Goal: Navigation & Orientation: Find specific page/section

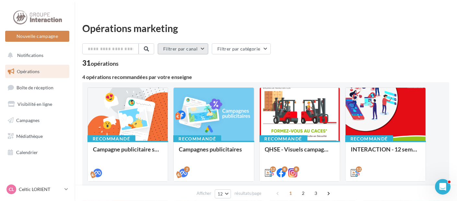
click at [187, 43] on button "Filtrer par canal" at bounding box center [183, 48] width 50 height 11
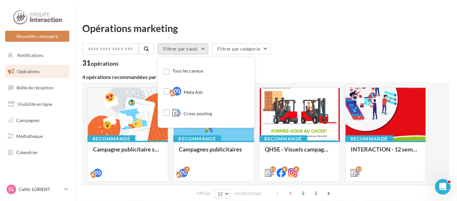
click at [184, 43] on button "Filtrer par canal" at bounding box center [183, 48] width 50 height 11
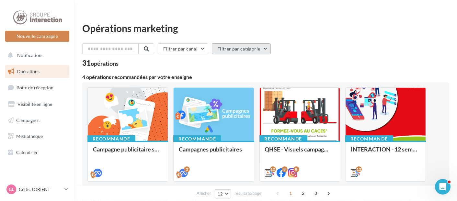
click at [228, 43] on button "Filtrer par catégorie" at bounding box center [241, 48] width 59 height 11
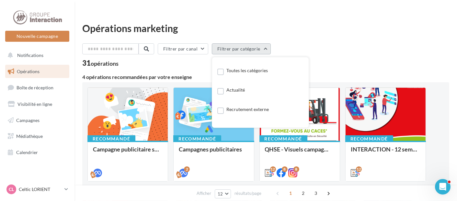
click at [239, 43] on button "Filtrer par catégorie" at bounding box center [241, 48] width 59 height 11
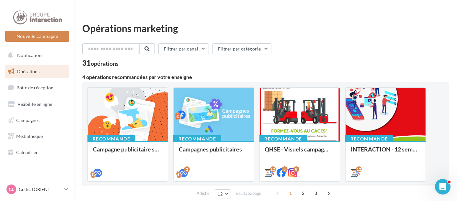
click at [117, 43] on input "text" at bounding box center [110, 48] width 57 height 11
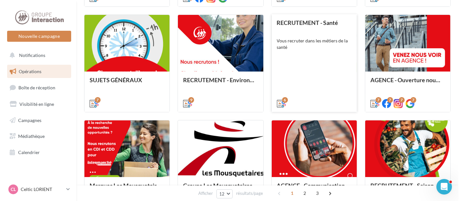
scroll to position [271, 0]
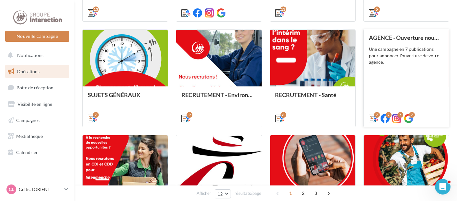
click at [379, 64] on div "AGENCE - Ouverture nouvelle agence Une campagne en 7 publications pour annoncer…" at bounding box center [406, 77] width 75 height 87
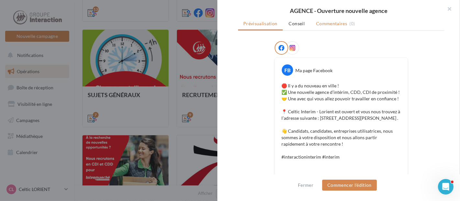
scroll to position [47, 0]
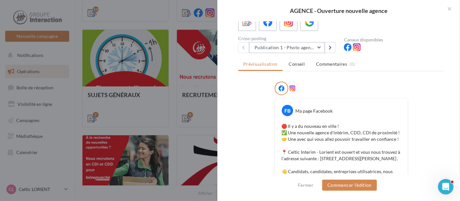
click at [322, 52] on button "Publication 1 - Photo agence" at bounding box center [287, 47] width 76 height 11
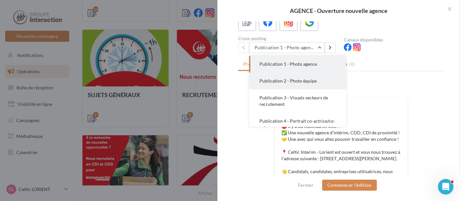
click at [303, 83] on span "Publication 2 - Photo équipe" at bounding box center [288, 81] width 57 height 6
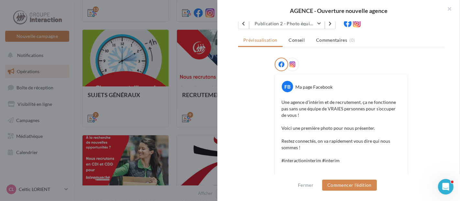
scroll to position [55, 0]
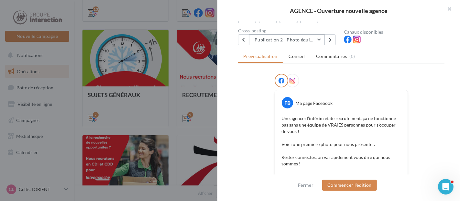
click at [320, 44] on button "Publication 2 - Photo équipe" at bounding box center [287, 39] width 76 height 11
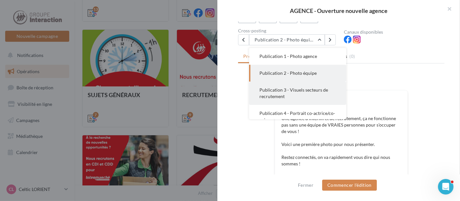
click at [307, 94] on span "Publication 3 - Visuels secteurs de recrutement" at bounding box center [294, 93] width 69 height 12
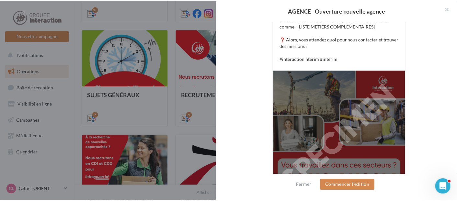
scroll to position [234, 0]
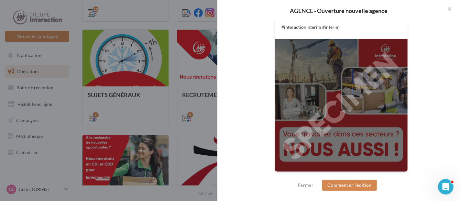
click at [184, 69] on div at bounding box center [230, 100] width 460 height 201
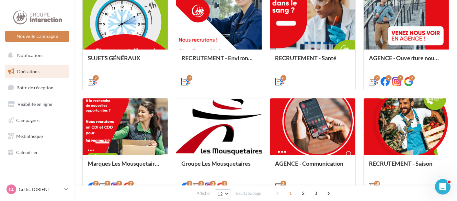
scroll to position [343, 0]
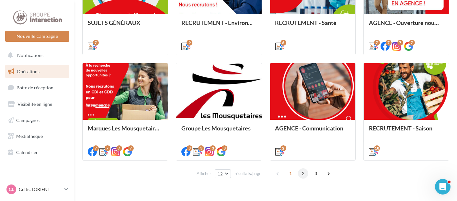
click at [301, 168] on span "2" at bounding box center [303, 173] width 10 height 10
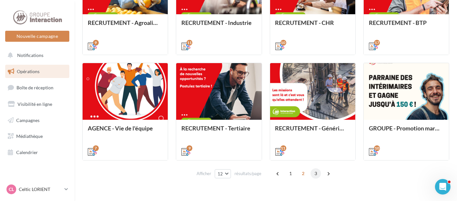
click at [313, 168] on span "3" at bounding box center [315, 173] width 10 height 10
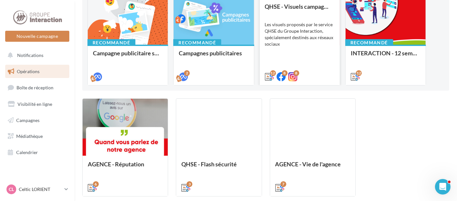
scroll to position [132, 0]
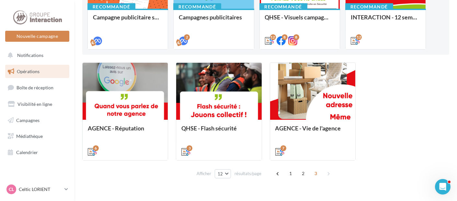
click at [216, 168] on div "Opérations marketing Filtrer par canal Filtrer par catégorie 31 opérations 4 op…" at bounding box center [265, 38] width 382 height 295
click at [221, 169] on button "12" at bounding box center [223, 173] width 17 height 9
click at [227, 145] on button "48" at bounding box center [237, 150] width 45 height 11
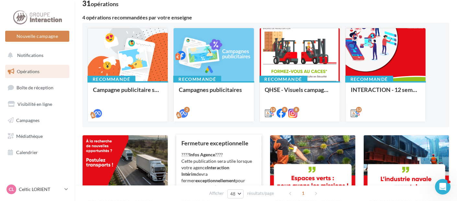
scroll to position [46, 0]
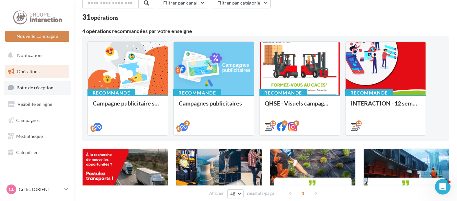
click at [47, 85] on span "Boîte de réception" at bounding box center [35, 88] width 37 height 6
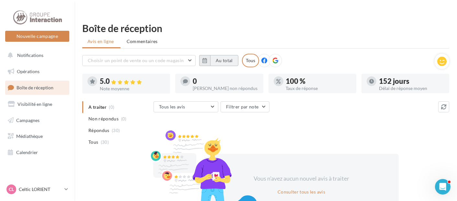
click at [212, 55] on button "Au total" at bounding box center [224, 60] width 28 height 11
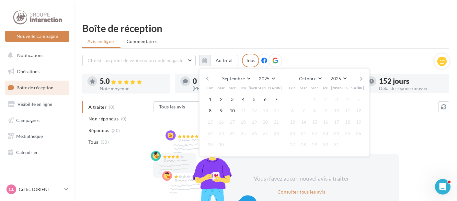
click at [305, 54] on div "Choisir un point de vente ou un code magasin 5613 - Interaction Interim - Celti…" at bounding box center [258, 61] width 352 height 14
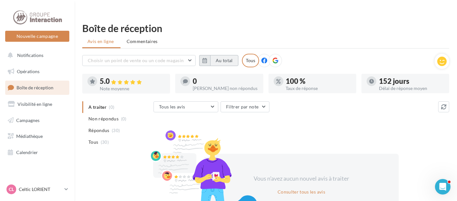
click at [232, 55] on button "Au total" at bounding box center [224, 60] width 28 height 11
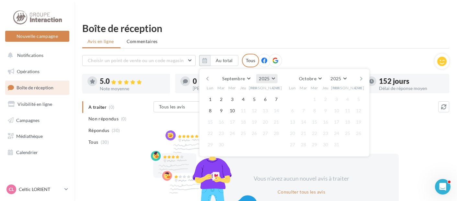
click at [262, 76] on span "2025" at bounding box center [264, 79] width 11 height 6
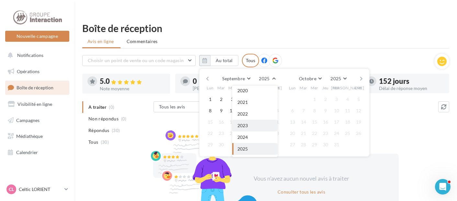
click at [250, 120] on button "2023" at bounding box center [254, 126] width 45 height 12
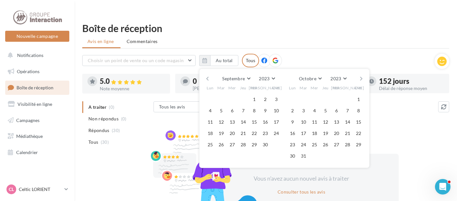
click at [298, 54] on div "Choisir un point de vente ou un code magasin 5613 - Interaction Interim - Celti…" at bounding box center [258, 61] width 352 height 14
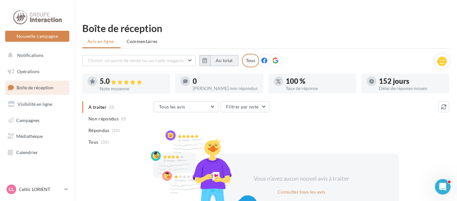
click at [222, 55] on button "Au total" at bounding box center [224, 60] width 28 height 11
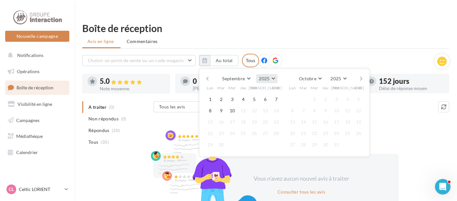
click at [257, 74] on button "2025" at bounding box center [266, 78] width 21 height 9
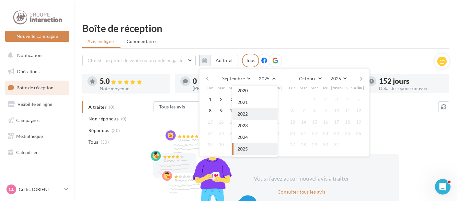
click at [249, 108] on button "2022" at bounding box center [254, 114] width 45 height 12
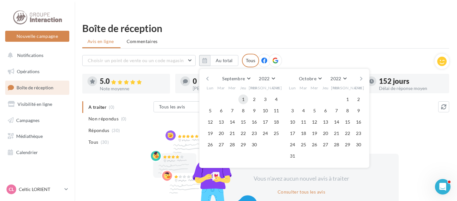
click at [240, 94] on button "1" at bounding box center [243, 99] width 10 height 10
click at [348, 74] on button "2022" at bounding box center [337, 78] width 21 height 9
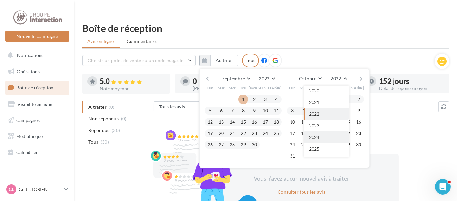
click at [322, 131] on button "2024" at bounding box center [326, 137] width 45 height 12
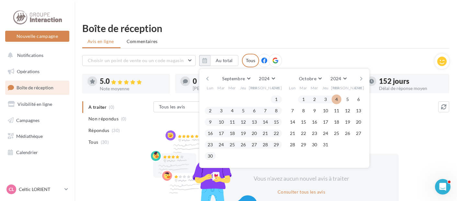
click at [338, 94] on button "4" at bounding box center [336, 99] width 10 height 10
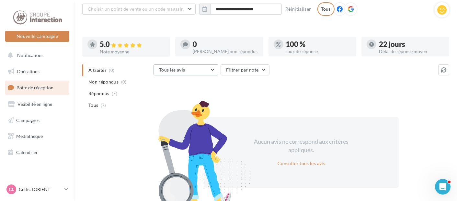
scroll to position [5, 0]
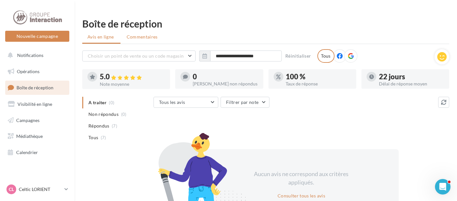
click at [135, 34] on span "Commentaires" at bounding box center [142, 37] width 31 height 6
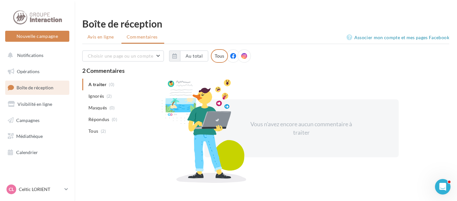
click at [99, 34] on span "Avis en ligne" at bounding box center [100, 37] width 27 height 6
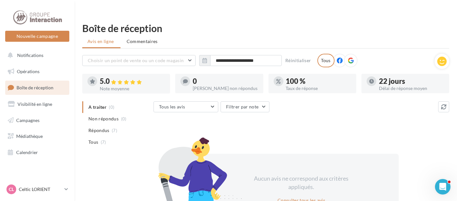
drag, startPoint x: 388, startPoint y: 71, endPoint x: 379, endPoint y: 68, distance: 9.0
click at [379, 78] on div "22 jours" at bounding box center [411, 81] width 65 height 7
click at [287, 78] on div "100 %" at bounding box center [318, 81] width 65 height 7
click at [142, 38] on span "Commentaires" at bounding box center [142, 41] width 31 height 6
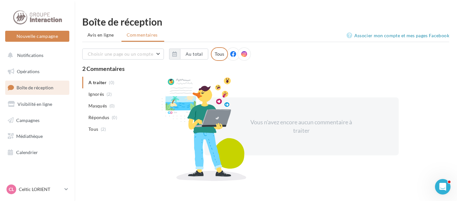
scroll to position [10, 0]
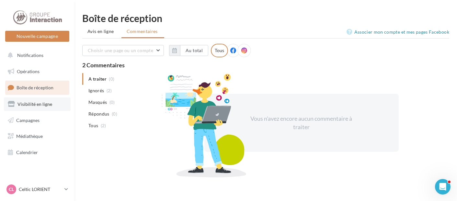
click at [39, 102] on span "Visibilité en ligne" at bounding box center [34, 104] width 35 height 6
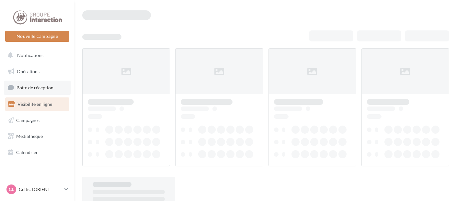
click at [25, 85] on span "Boîte de réception" at bounding box center [35, 88] width 37 height 6
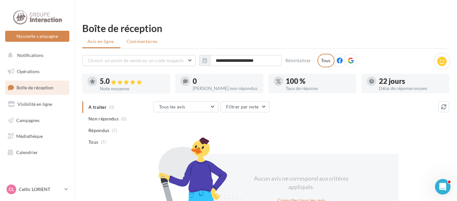
click at [131, 38] on span "Commentaires" at bounding box center [142, 41] width 31 height 6
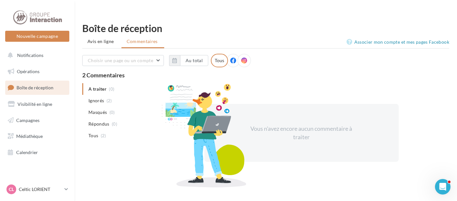
click at [33, 111] on ul "Opérations Boîte de réception Visibilité en ligne Campagnes Médiathèque Calendr…" at bounding box center [37, 112] width 69 height 100
click at [31, 105] on span "Visibilité en ligne" at bounding box center [34, 104] width 35 height 6
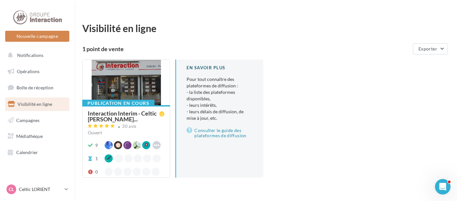
click at [127, 61] on div at bounding box center [126, 83] width 87 height 46
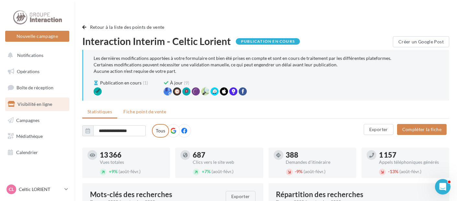
click at [141, 109] on span "Fiche point de vente" at bounding box center [144, 112] width 43 height 6
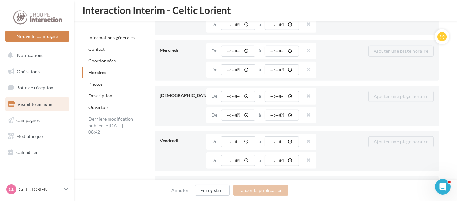
scroll to position [770, 0]
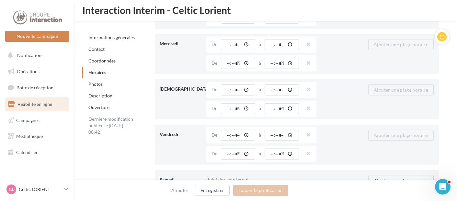
click at [105, 83] on div "Photos" at bounding box center [130, 84] width 97 height 12
click at [101, 83] on link "Photos" at bounding box center [95, 84] width 14 height 6
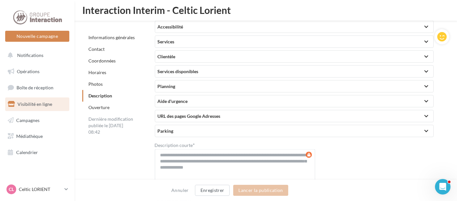
scroll to position [1569, 0]
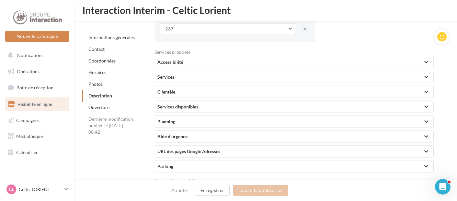
click at [356, 59] on div "Accessibilité" at bounding box center [294, 62] width 273 height 6
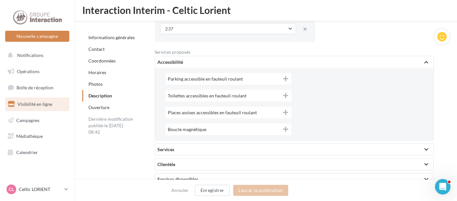
click at [353, 59] on div "Accessibilité" at bounding box center [294, 62] width 273 height 6
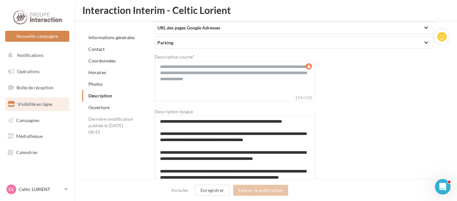
scroll to position [1677, 0]
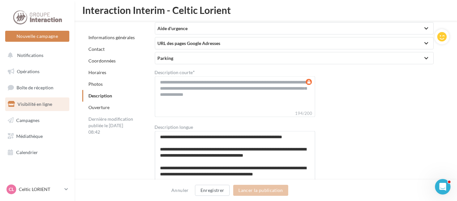
click at [102, 110] on link "Ouverture" at bounding box center [98, 108] width 21 height 6
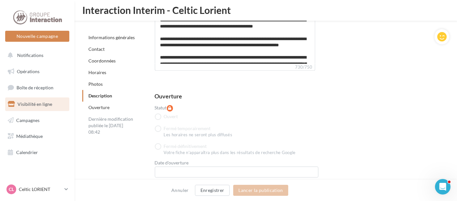
click at [102, 104] on div "Ouverture" at bounding box center [130, 108] width 97 height 12
click at [103, 106] on link "Ouverture" at bounding box center [98, 108] width 21 height 6
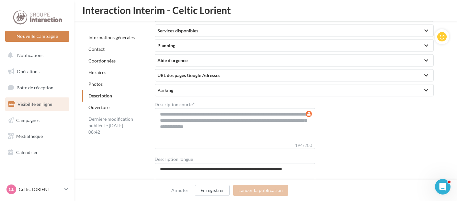
scroll to position [1501, 0]
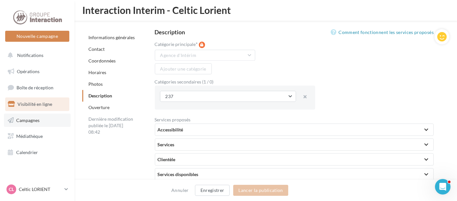
click at [32, 119] on span "Campagnes" at bounding box center [27, 120] width 23 height 6
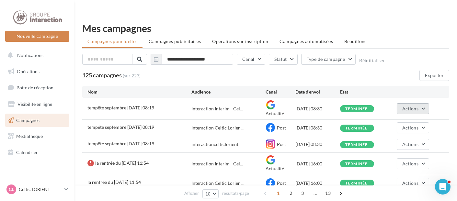
click at [416, 103] on button "Actions" at bounding box center [412, 108] width 32 height 11
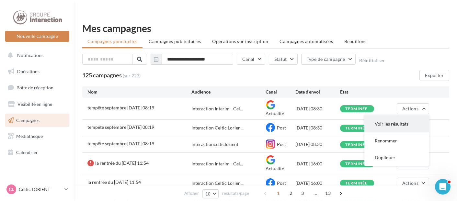
click at [390, 116] on button "Voir les résultats" at bounding box center [396, 124] width 65 height 17
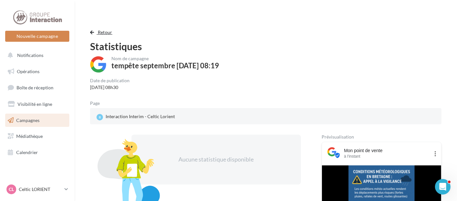
click at [107, 29] on span "Retour" at bounding box center [105, 32] width 15 height 6
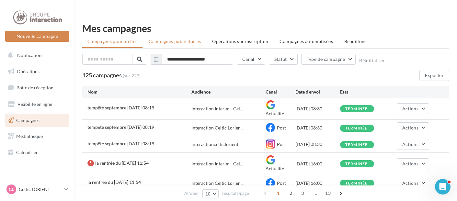
click at [174, 39] on span "Campagnes publicitaires" at bounding box center [175, 42] width 52 height 6
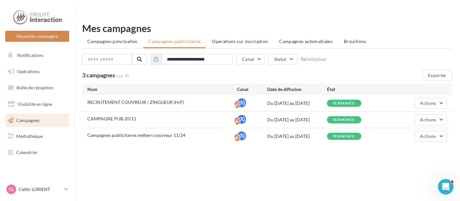
click at [238, 39] on span "Operations sur inscription" at bounding box center [240, 42] width 56 height 6
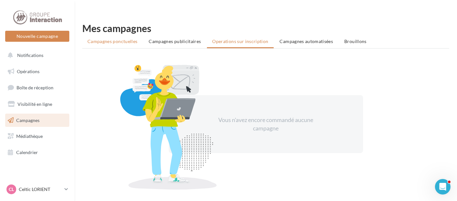
click at [113, 39] on span "Campagnes ponctuelles" at bounding box center [112, 42] width 50 height 6
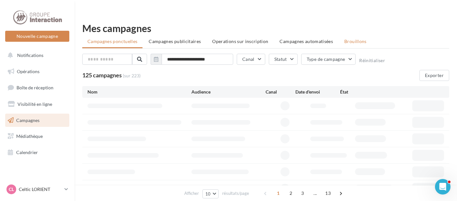
click at [347, 39] on span "Brouillons" at bounding box center [355, 42] width 22 height 6
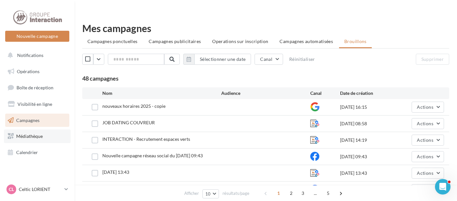
click at [42, 134] on span "Médiathèque" at bounding box center [29, 136] width 27 height 6
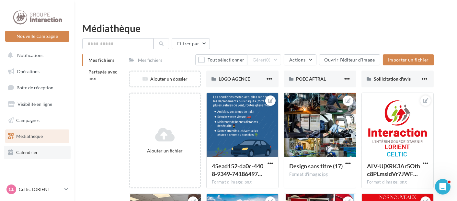
click at [31, 150] on span "Calendrier" at bounding box center [27, 152] width 22 height 6
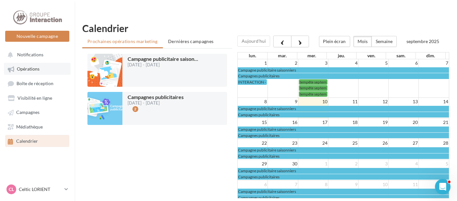
click at [29, 71] on span "Opérations" at bounding box center [28, 69] width 23 height 6
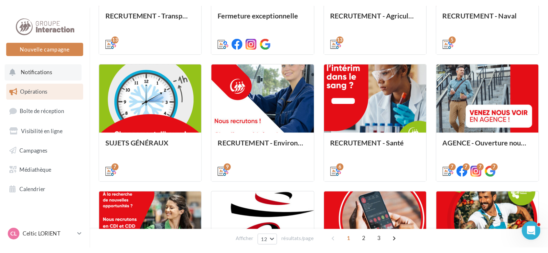
scroll to position [267, 0]
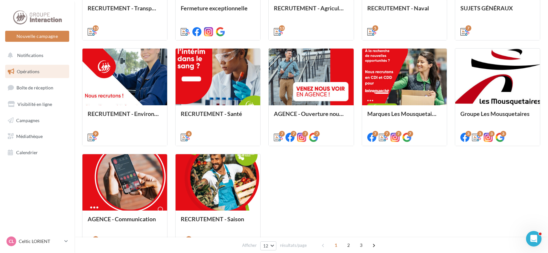
click at [443, 201] on div "Afficher 12 12 24 48 96 résultats/page 1 2 3" at bounding box center [311, 245] width 474 height 16
